Goal: Task Accomplishment & Management: Manage account settings

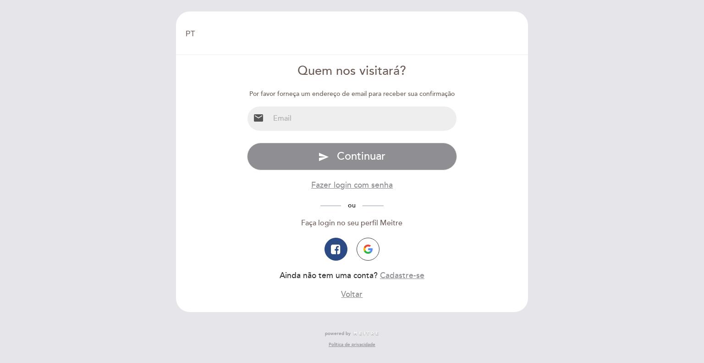
select select "pt"
click at [332, 123] on input "email" at bounding box center [364, 118] width 188 height 24
type input "[PERSON_NAME][EMAIL_ADDRESS][DOMAIN_NAME]"
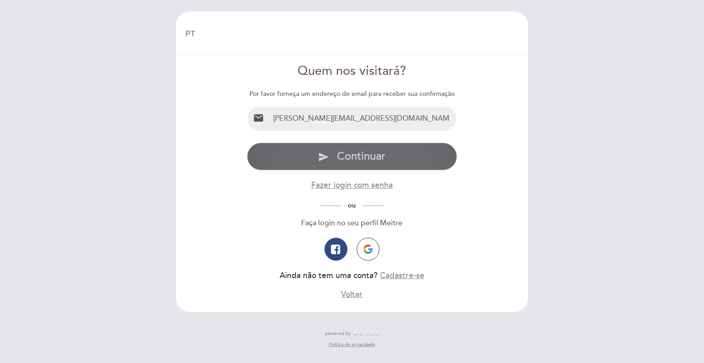
click at [356, 155] on span "Continuar" at bounding box center [361, 156] width 49 height 13
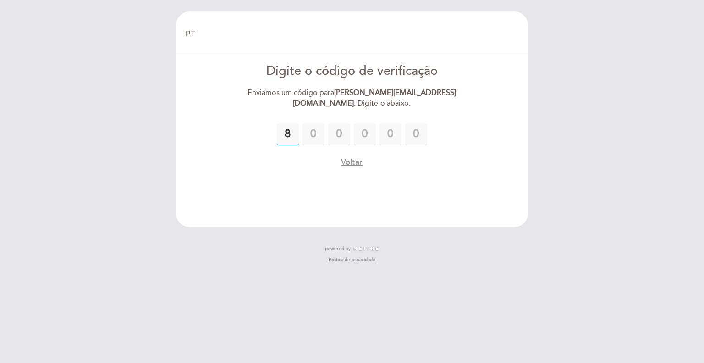
type input "8"
type input "6"
type input "0"
type input "8"
type input "4"
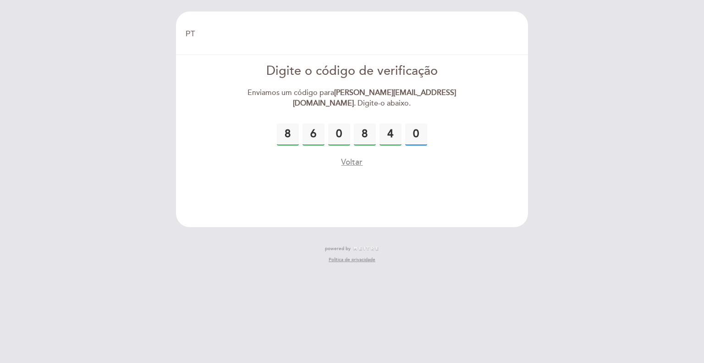
type input "0"
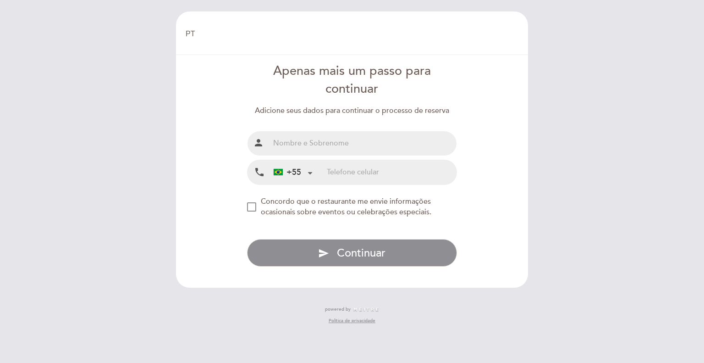
click at [316, 146] on input "text" at bounding box center [364, 143] width 188 height 24
type input "[PERSON_NAME]"
click at [330, 172] on input "tel" at bounding box center [392, 172] width 130 height 24
type input "11981064477"
click at [255, 209] on div "NEW_MODAL_AGREE_RESTAURANT_SEND_OCCASIONAL_INFO" at bounding box center [251, 206] width 9 height 9
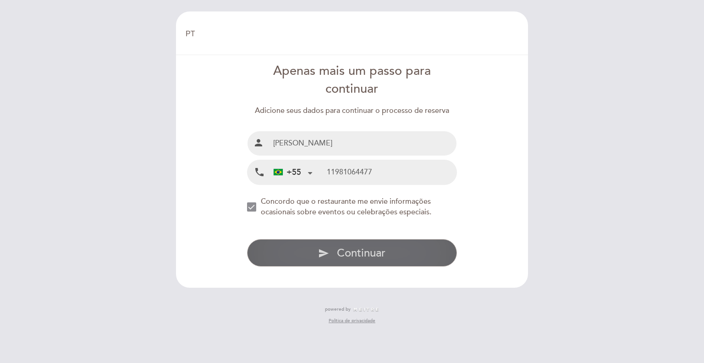
click at [363, 252] on span "Continuar" at bounding box center [361, 252] width 49 height 13
